Goal: Task Accomplishment & Management: Manage account settings

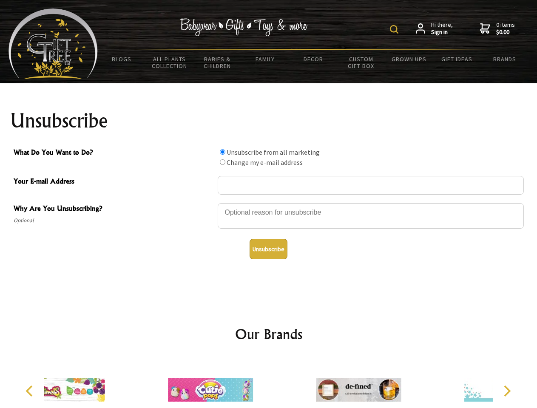
click at [396, 29] on img at bounding box center [394, 29] width 9 height 9
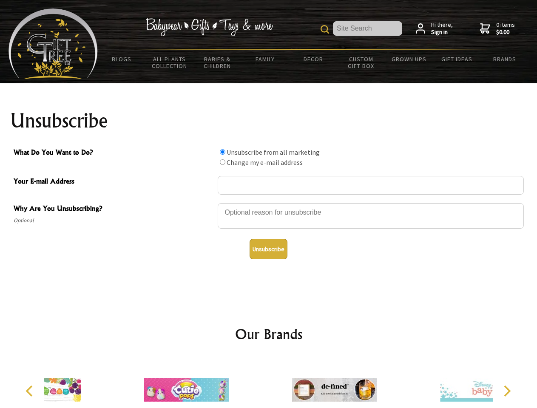
click at [269, 203] on div at bounding box center [371, 217] width 306 height 30
click at [222, 152] on input "What Do You Want to Do?" at bounding box center [223, 152] width 6 height 6
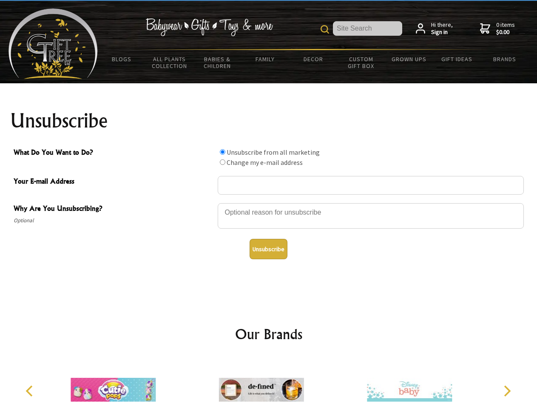
click at [222, 162] on input "What Do You Want to Do?" at bounding box center [223, 162] width 6 height 6
radio input "true"
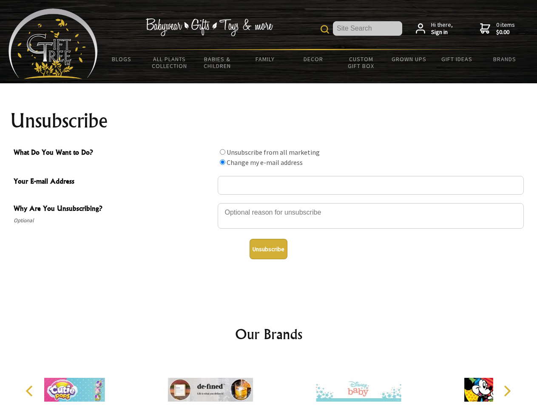
click at [268, 249] on button "Unsubscribe" at bounding box center [269, 249] width 38 height 20
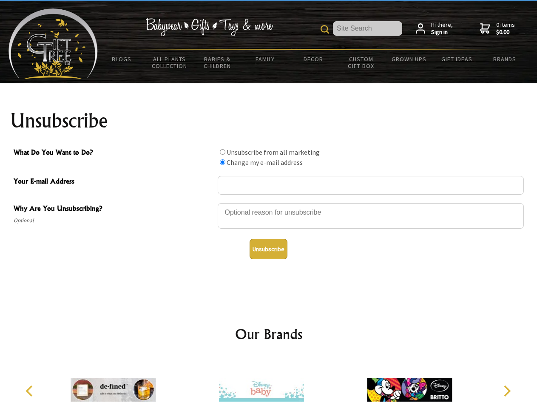
click at [31, 391] on icon "Previous" at bounding box center [30, 391] width 11 height 11
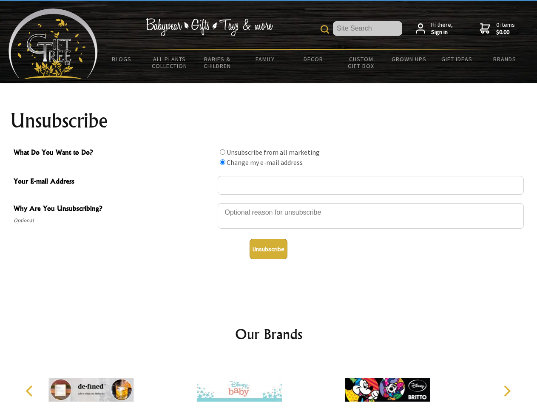
click at [507, 391] on icon "Next" at bounding box center [506, 391] width 11 height 11
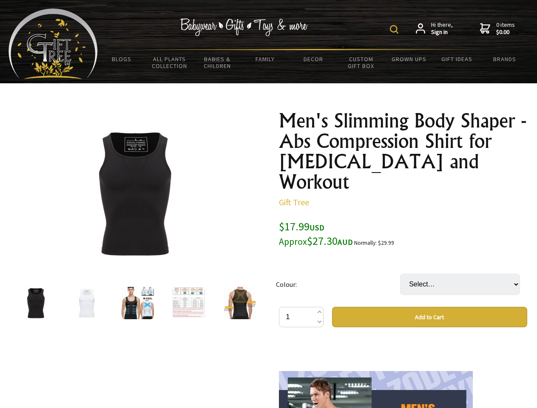
click at [396, 29] on img at bounding box center [394, 29] width 9 height 9
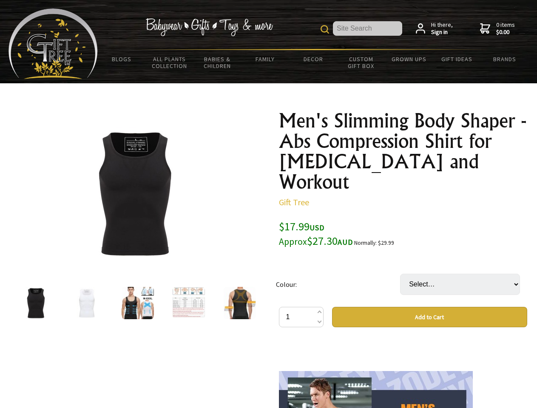
click at [134, 194] on img at bounding box center [134, 193] width 133 height 133
